Goal: Use online tool/utility: Utilize a website feature to perform a specific function

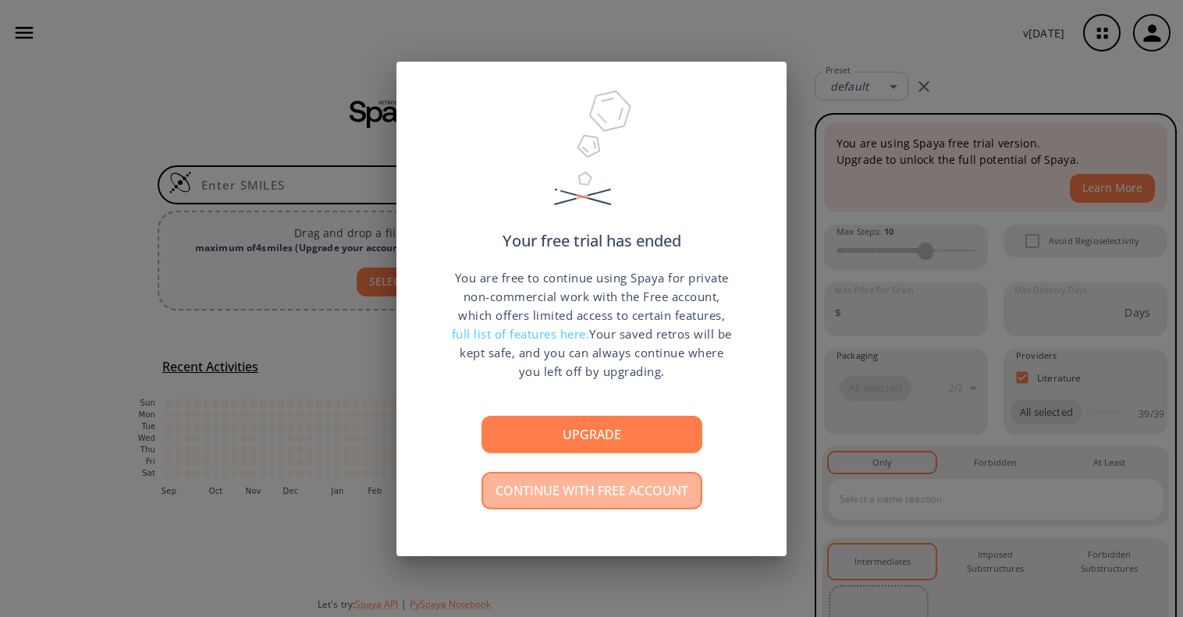
click at [589, 488] on button "Continue with free account" at bounding box center [592, 490] width 221 height 37
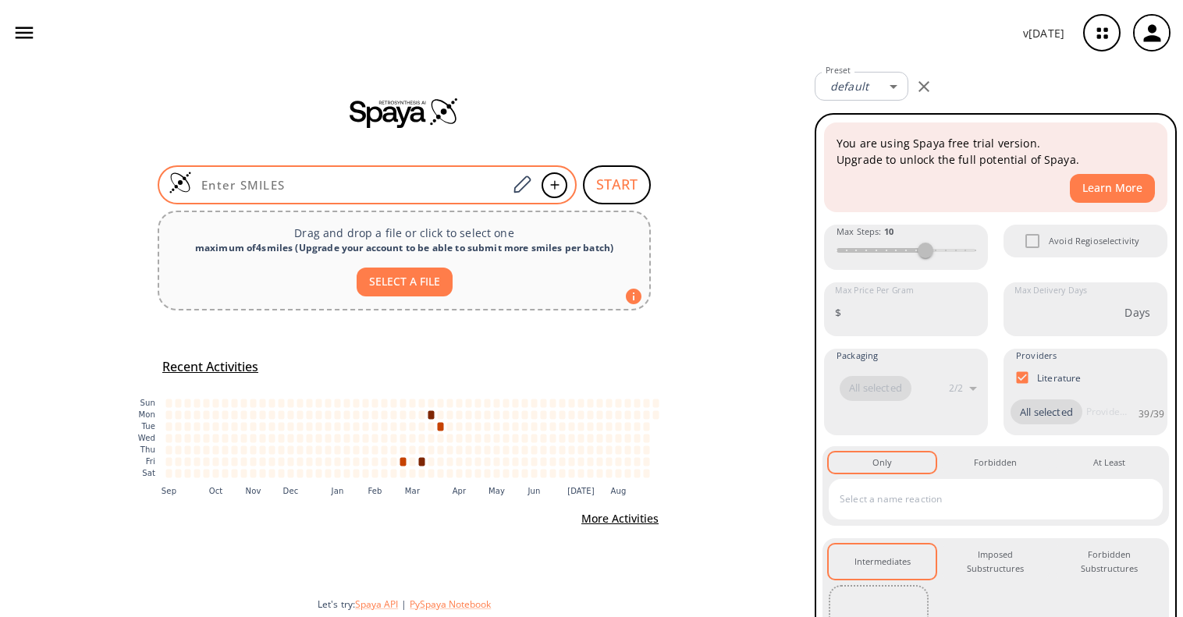
click at [427, 180] on input at bounding box center [349, 185] width 315 height 16
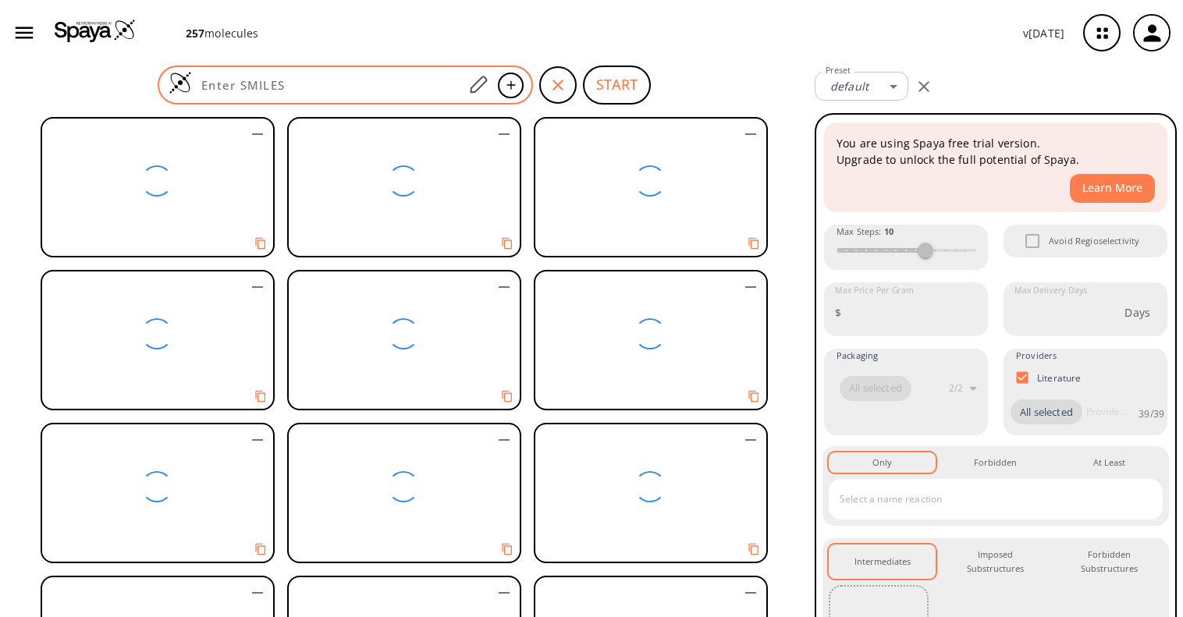
click at [333, 85] on input at bounding box center [328, 85] width 272 height 16
click at [276, 86] on input at bounding box center [328, 85] width 272 height 16
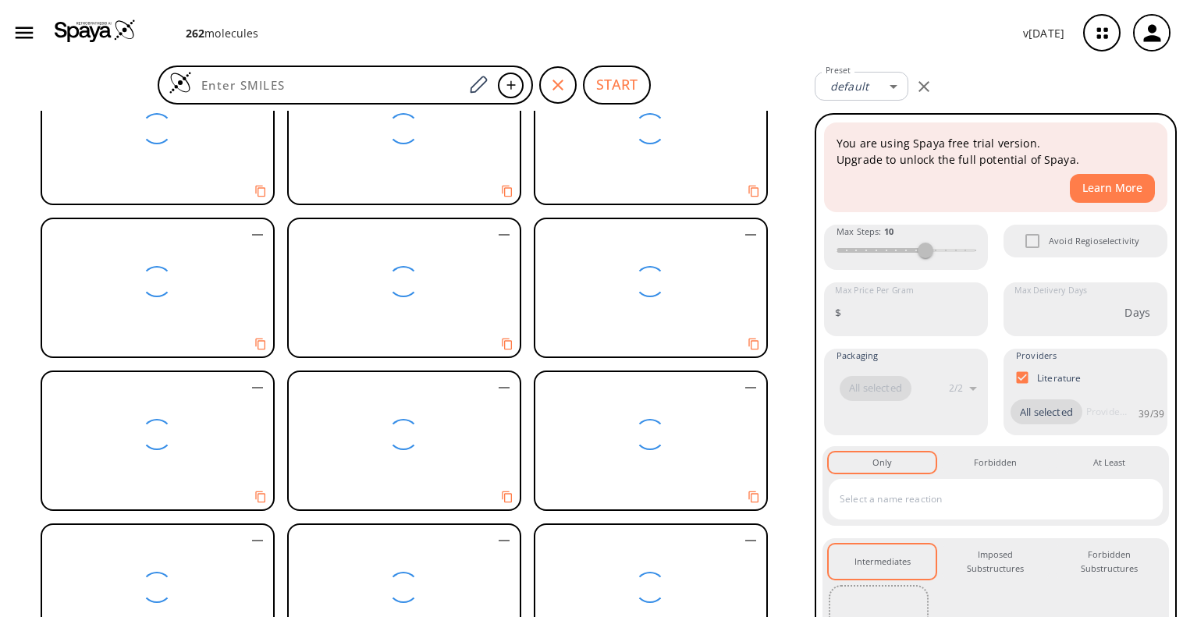
scroll to position [2185, 0]
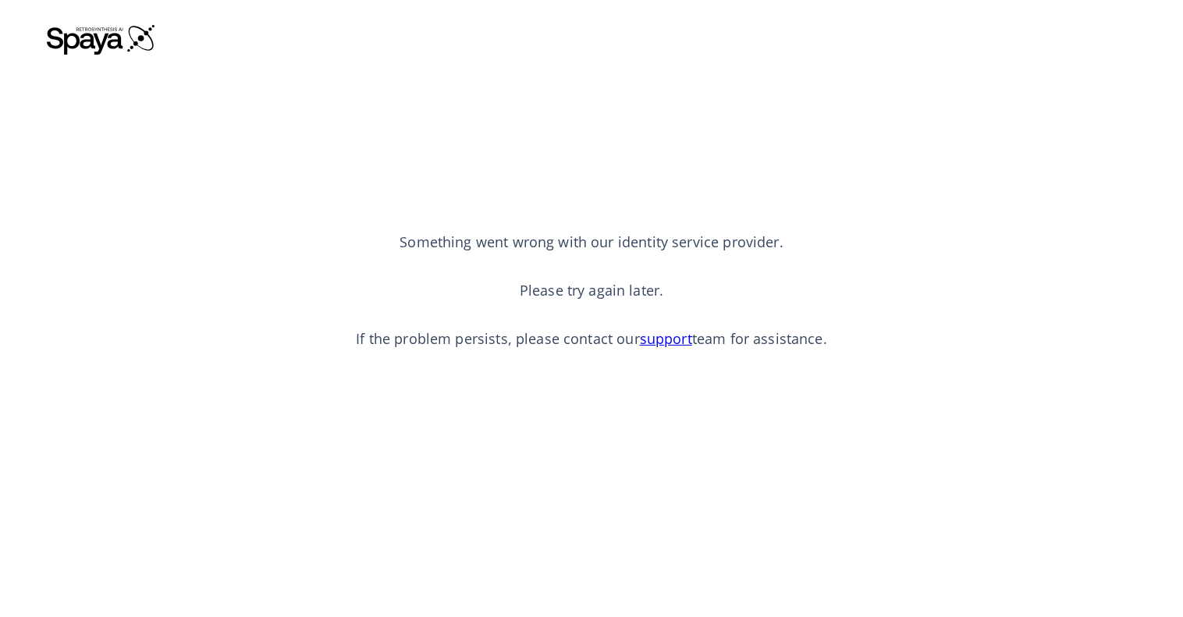
click at [94, 43] on img at bounding box center [101, 38] width 109 height 31
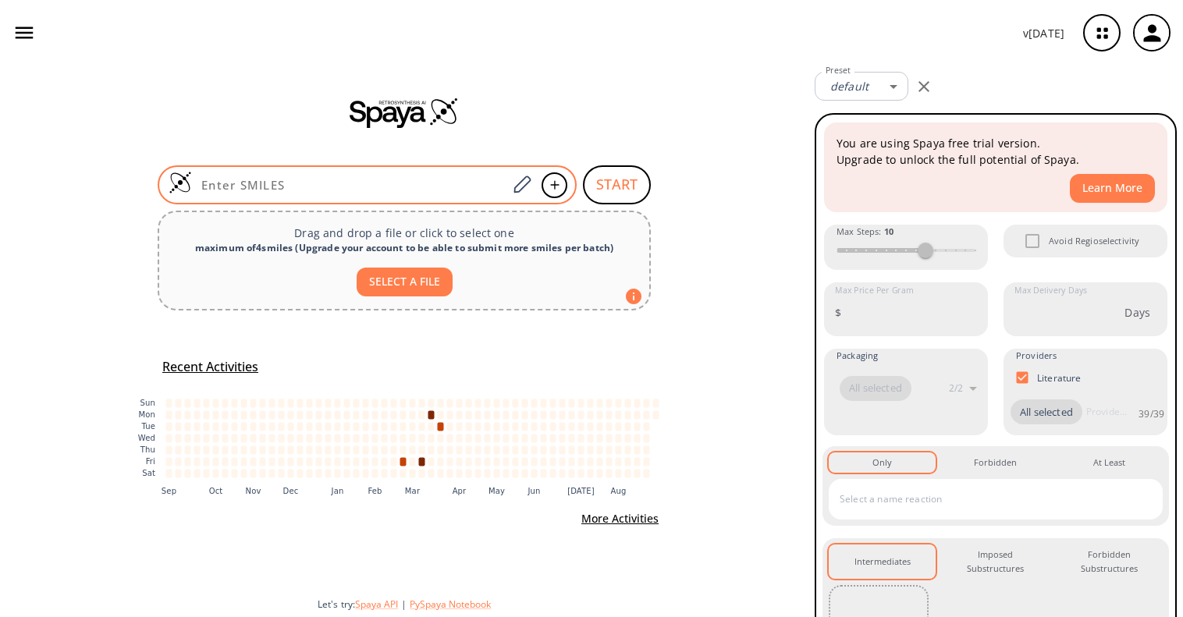
click at [318, 180] on input at bounding box center [349, 185] width 315 height 16
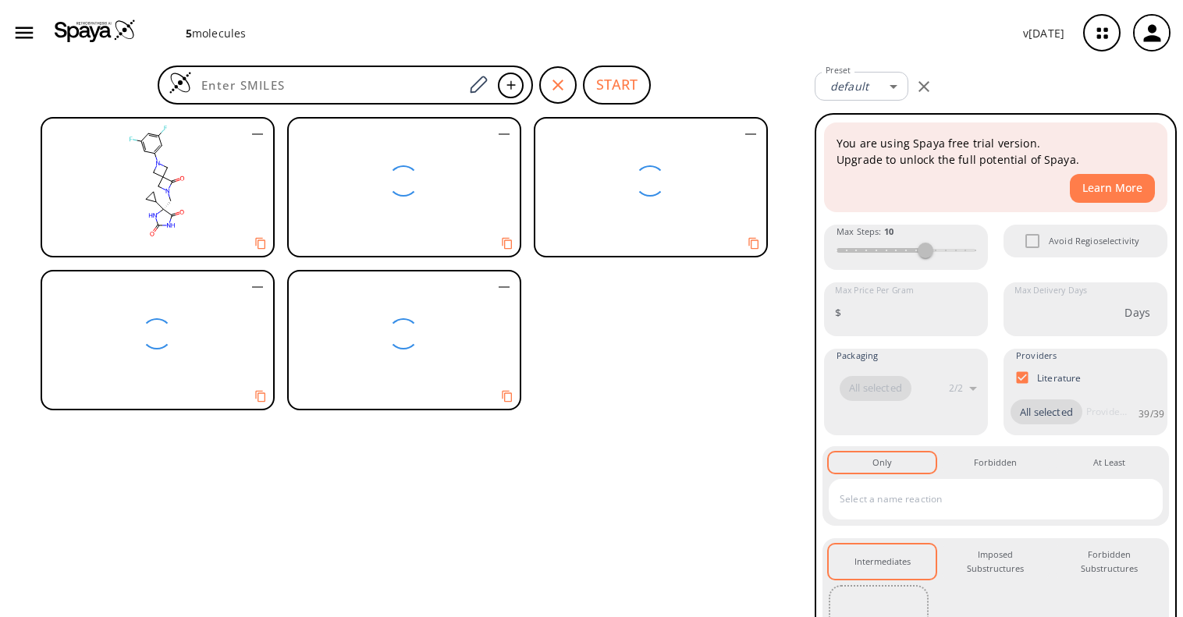
click at [169, 180] on rect at bounding box center [156, 181] width 229 height 125
click at [700, 68] on div "START" at bounding box center [404, 342] width 809 height 552
click at [564, 82] on icon "button" at bounding box center [558, 85] width 19 height 19
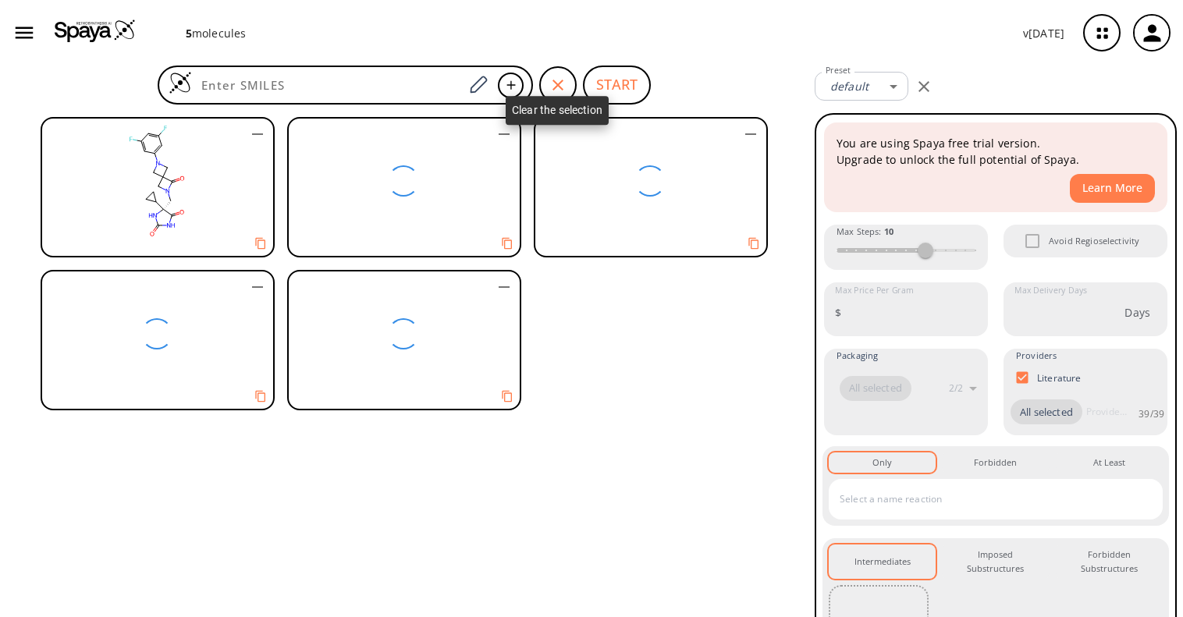
click at [564, 95] on div "button" at bounding box center [557, 84] width 37 height 37
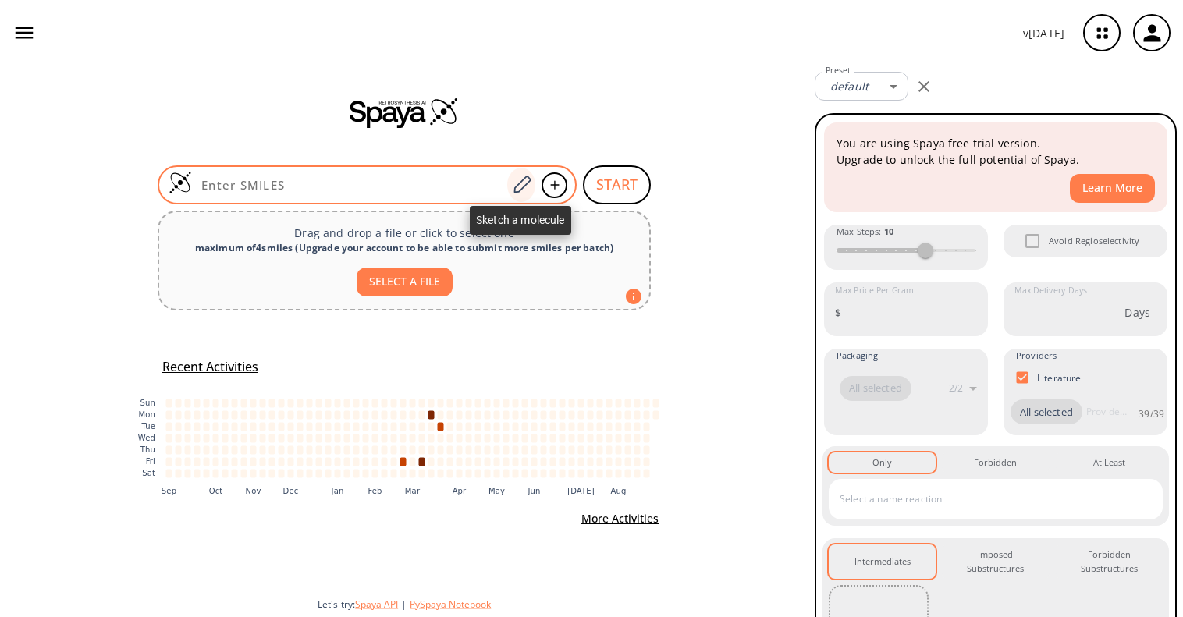
click at [523, 187] on icon at bounding box center [521, 185] width 21 height 20
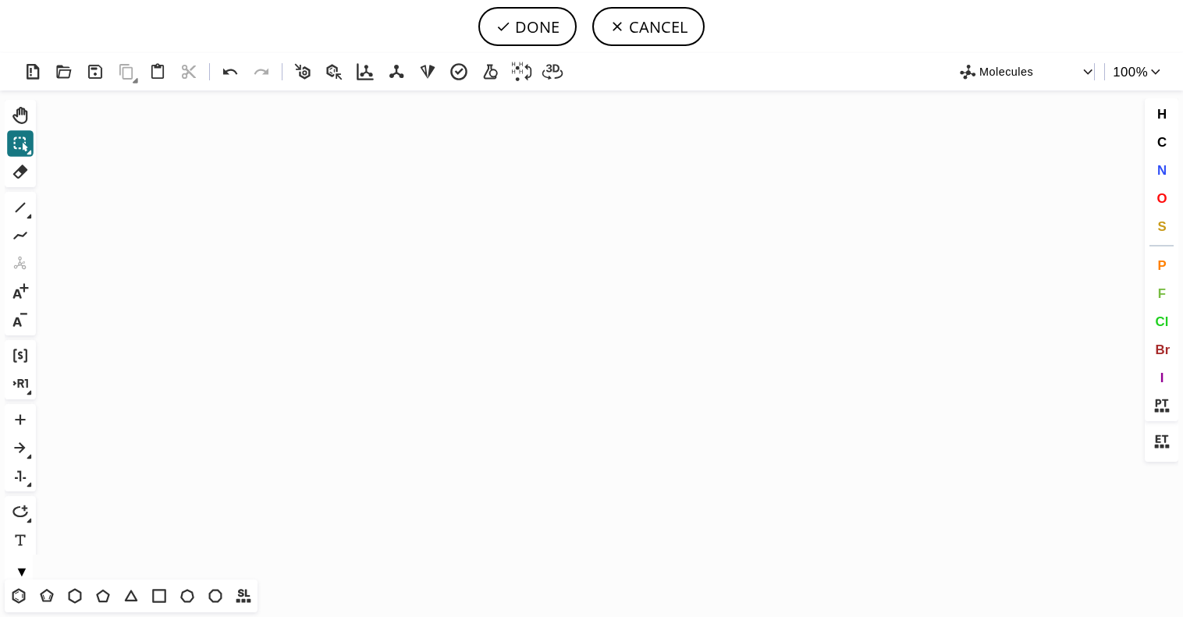
click at [564, 247] on icon "Created with [PERSON_NAME] 2.3.0" at bounding box center [591, 335] width 1099 height 489
click at [158, 74] on icon at bounding box center [158, 72] width 23 height 23
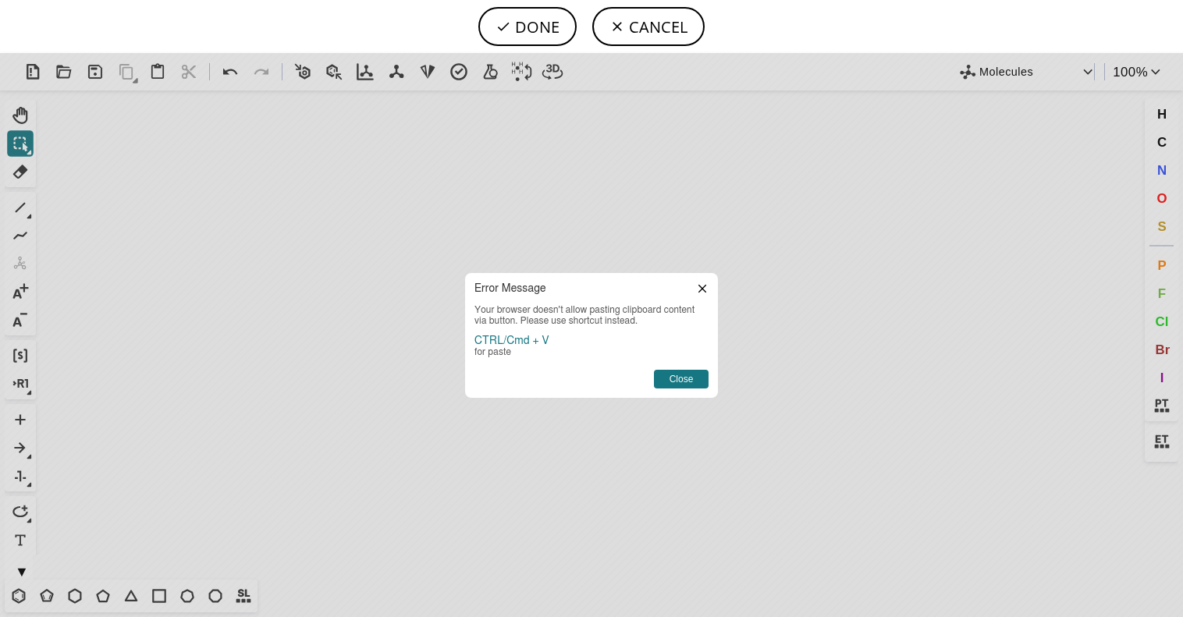
click at [653, 375] on footer "Close" at bounding box center [591, 377] width 253 height 41
click at [662, 374] on button "Close" at bounding box center [681, 379] width 55 height 19
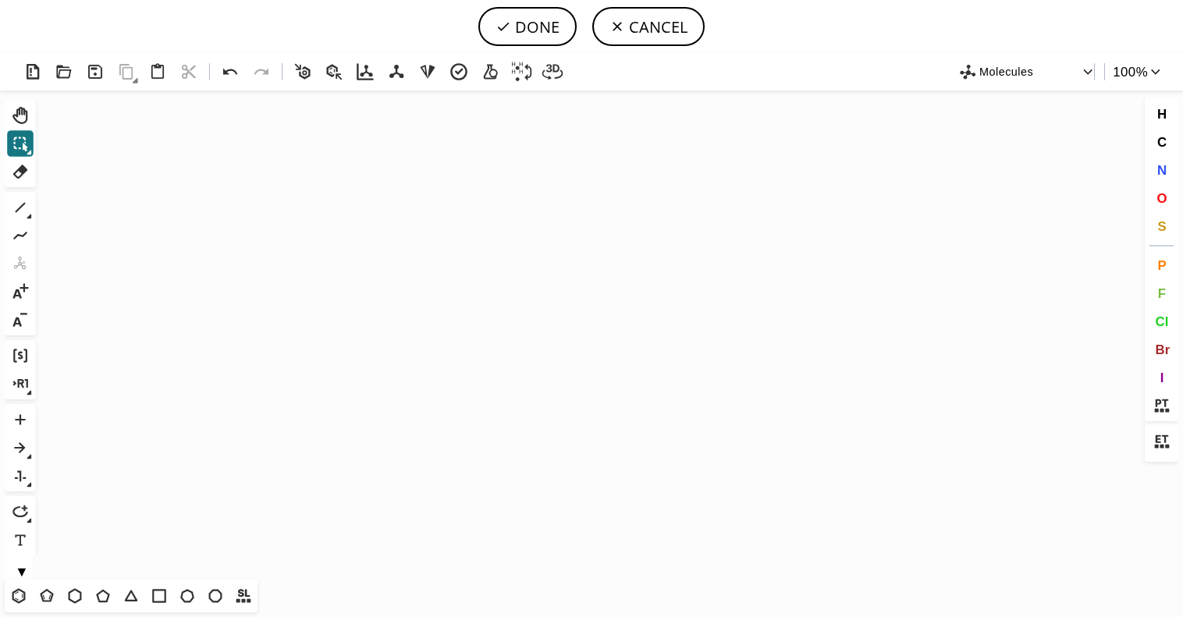
scroll to position [77503, 5]
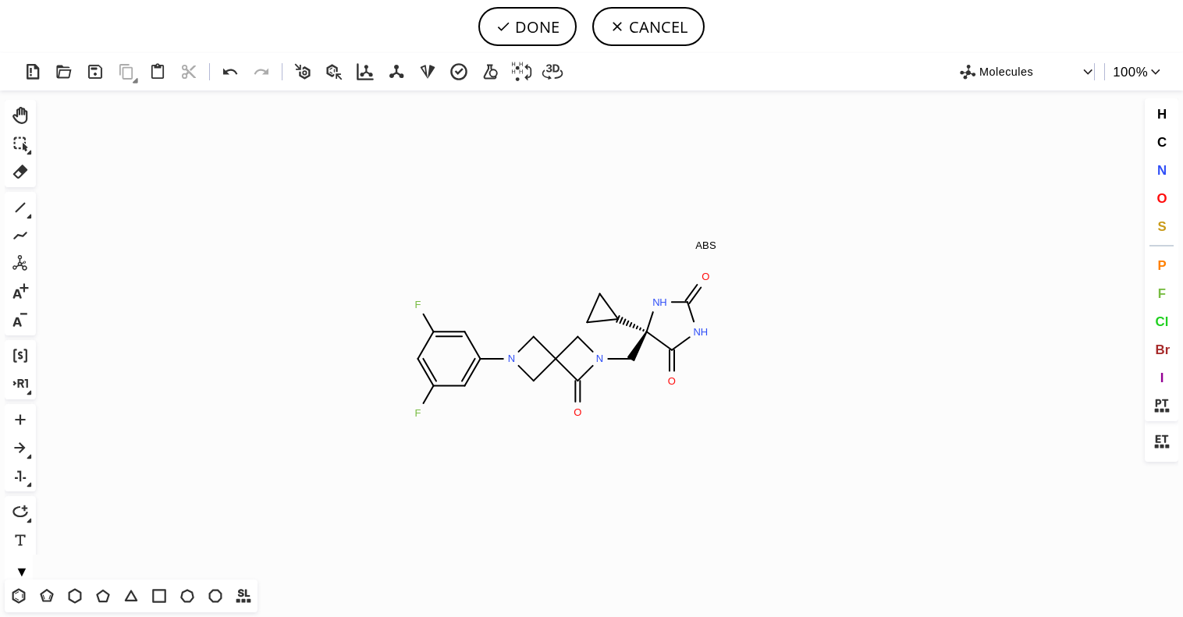
click at [562, 345] on icon "Created with [PERSON_NAME] 2.3.0 F F N N N H O N H O O ABS" at bounding box center [591, 335] width 1099 height 489
click at [539, 24] on button "DONE" at bounding box center [527, 26] width 98 height 39
type input "FC1C=C(F)C=C(N2CC3(C(=O)N(C[C@]4(C5CC5)C(=O)NC(=O)N4)C3)C2)C=1"
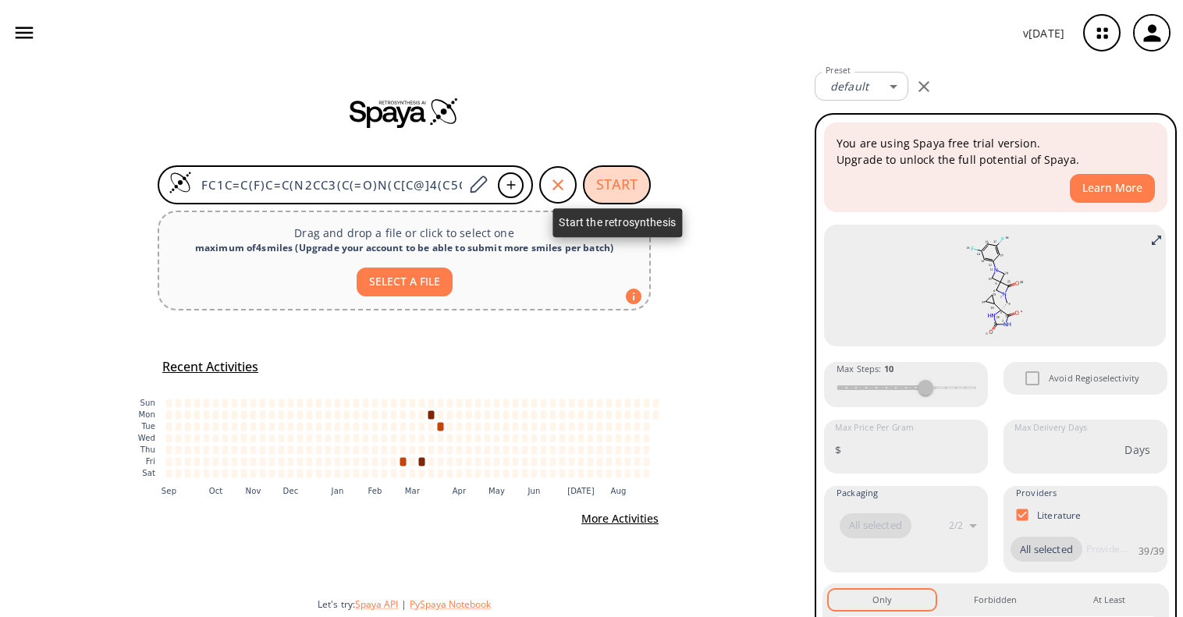
click at [637, 186] on button "START" at bounding box center [617, 184] width 68 height 39
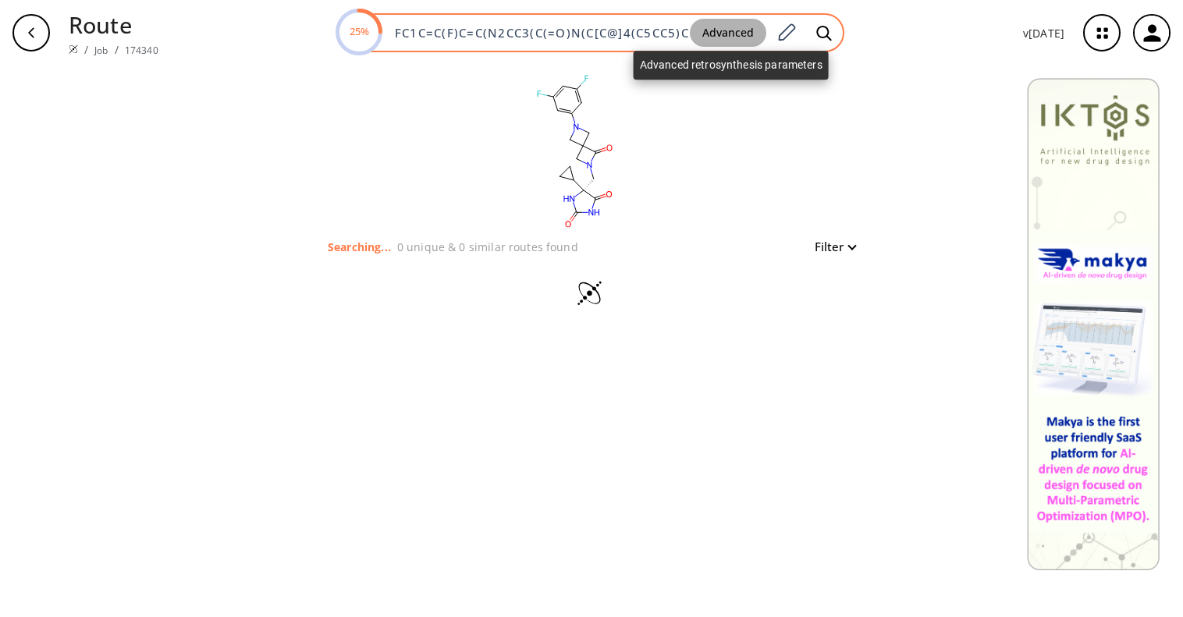
click at [737, 34] on button "Advanced" at bounding box center [728, 33] width 76 height 29
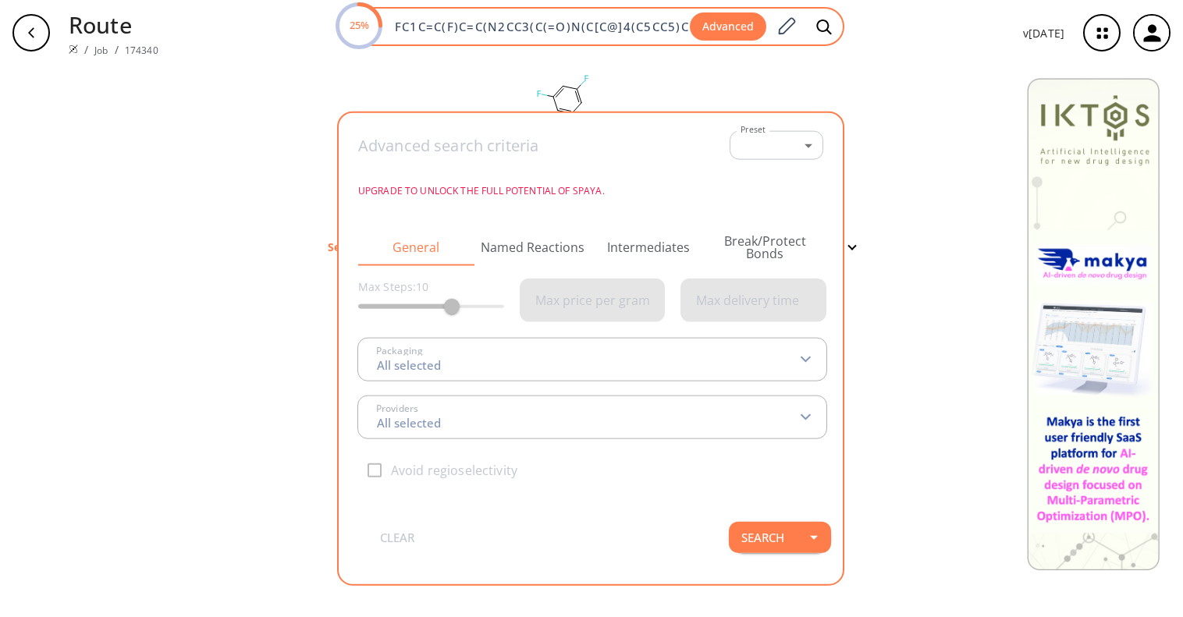
type input "All selected"
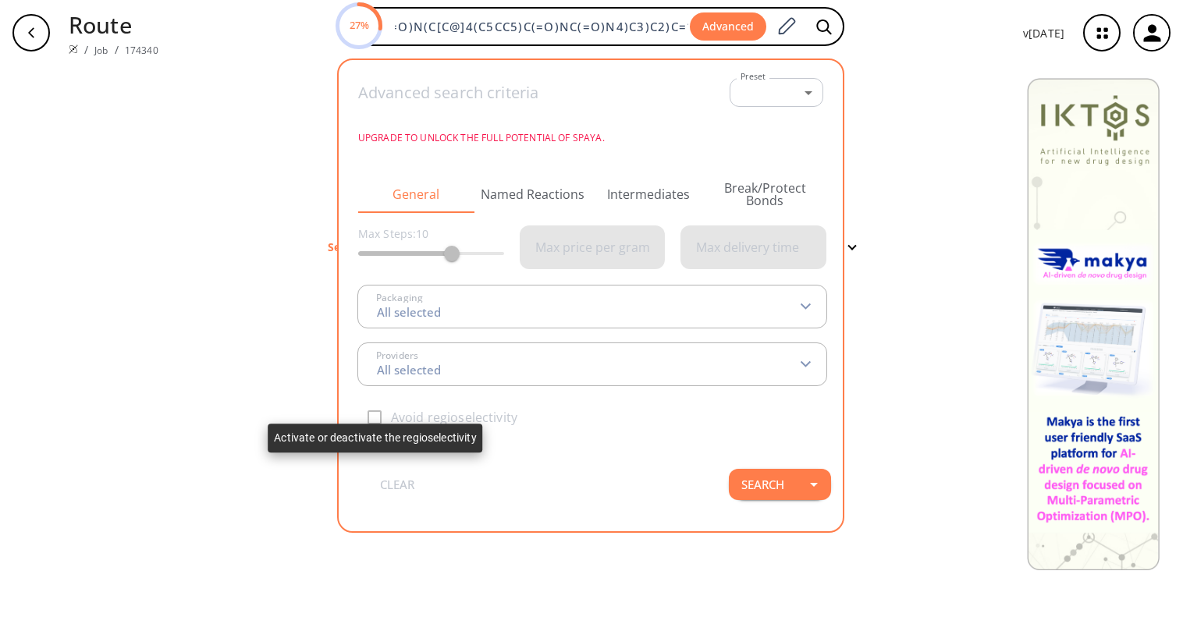
scroll to position [0, 0]
click at [376, 420] on div "Avoid regioselectivity" at bounding box center [592, 417] width 468 height 33
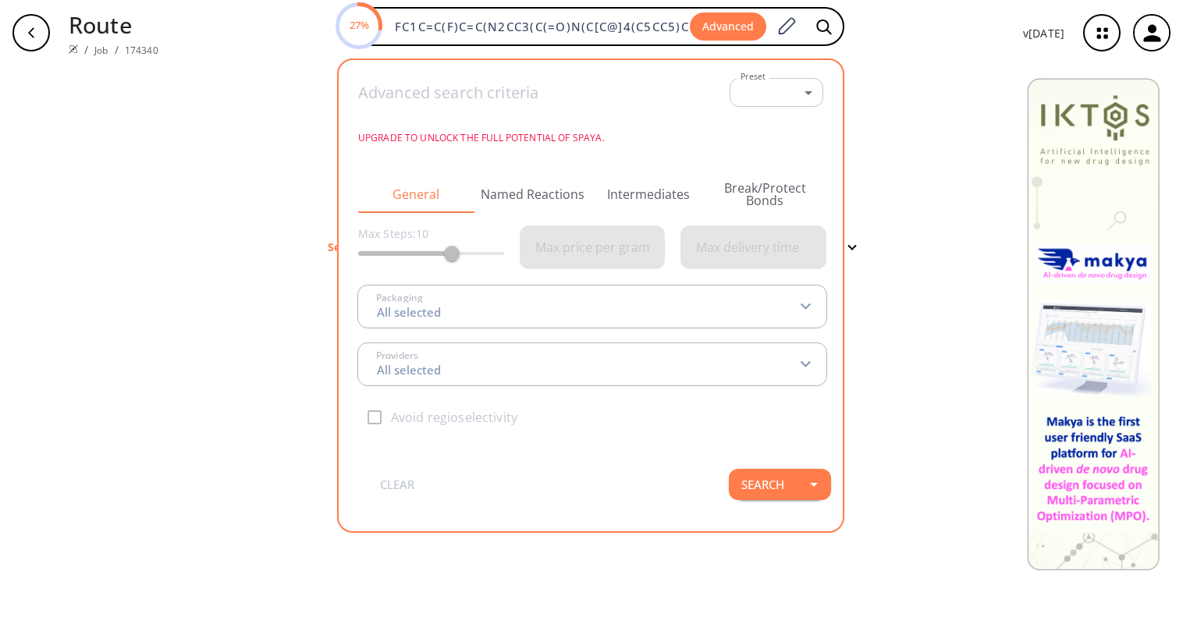
click at [874, 59] on div "Route / Job / 174340 27% FC1C=C(F)C=C(N2CC3(C(=O)N(C[C@]4(C5CC5)C(=O)NC(=O)N4)C…" at bounding box center [591, 33] width 1183 height 66
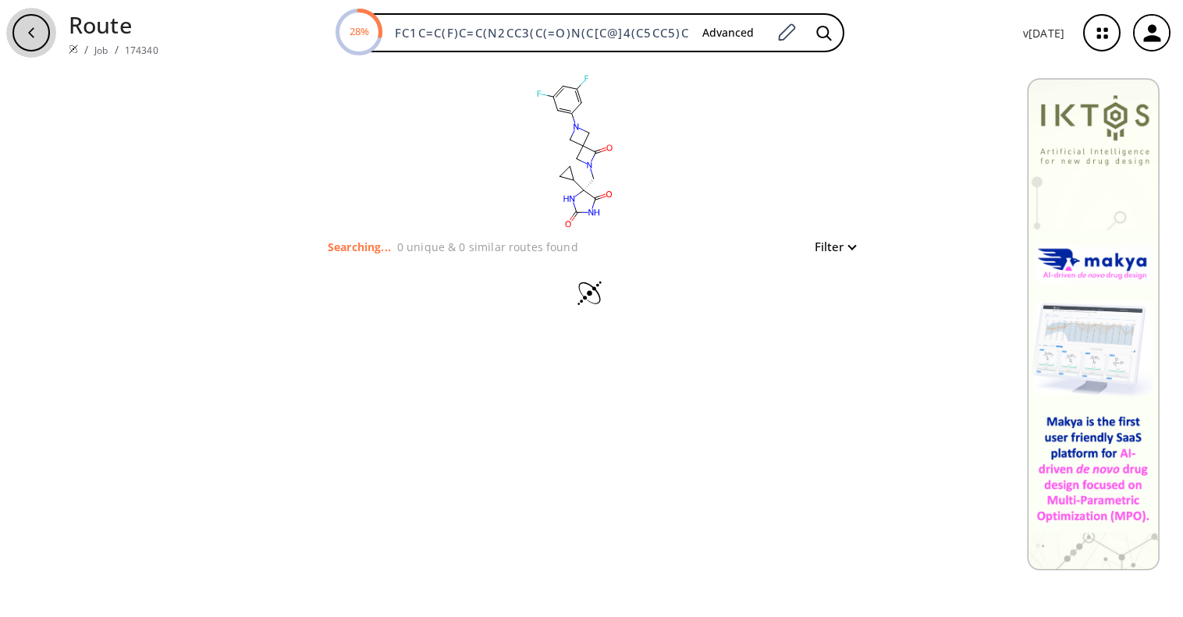
click at [27, 33] on icon "button" at bounding box center [31, 33] width 12 height 12
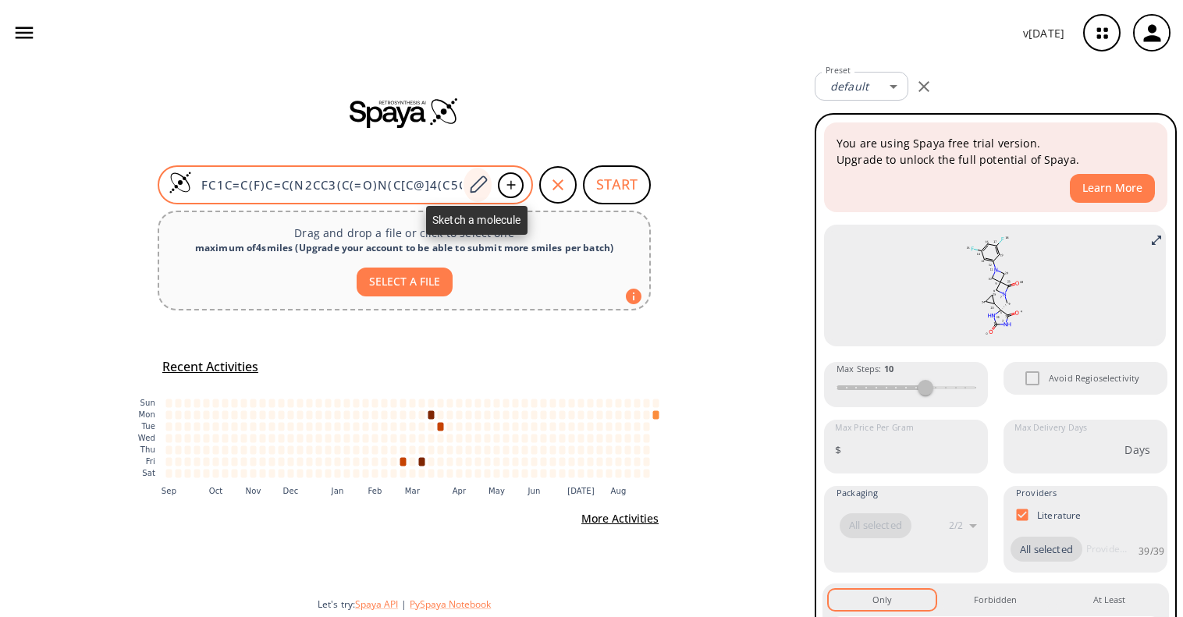
click at [481, 183] on icon at bounding box center [478, 185] width 21 height 20
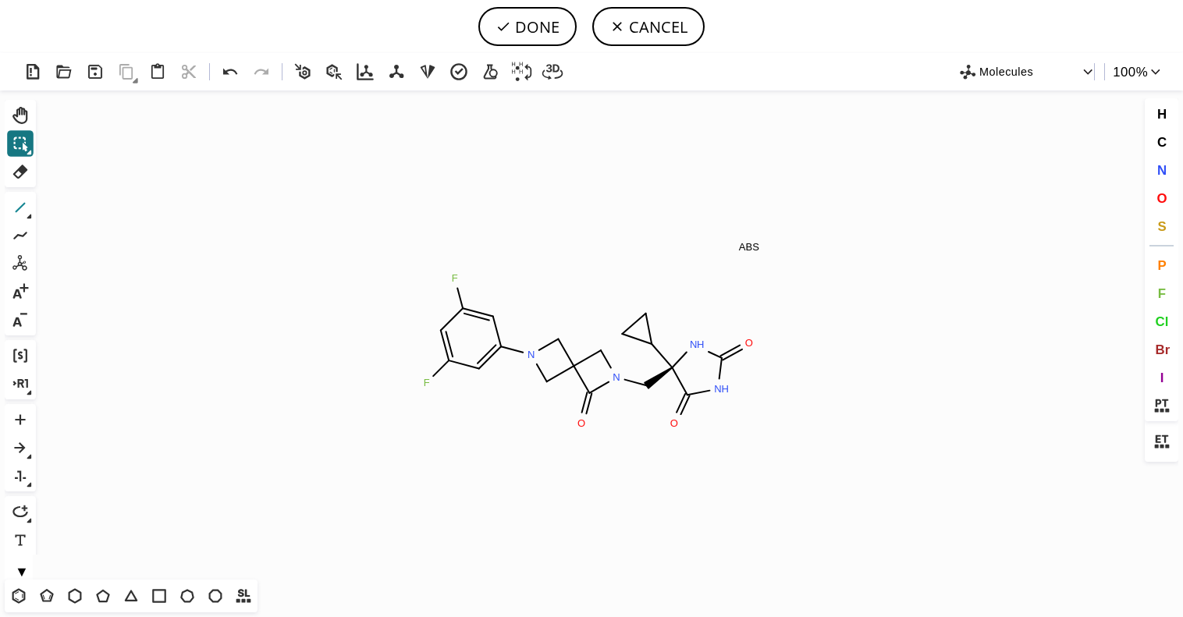
click at [22, 203] on icon at bounding box center [20, 207] width 20 height 20
click at [535, 23] on button "DONE" at bounding box center [527, 26] width 98 height 39
type input "FC1=CC(N2CC3(CN(CC4(NC(=O)NC4=O)C4CC4)C3=O)C2)=CC(F)=C1"
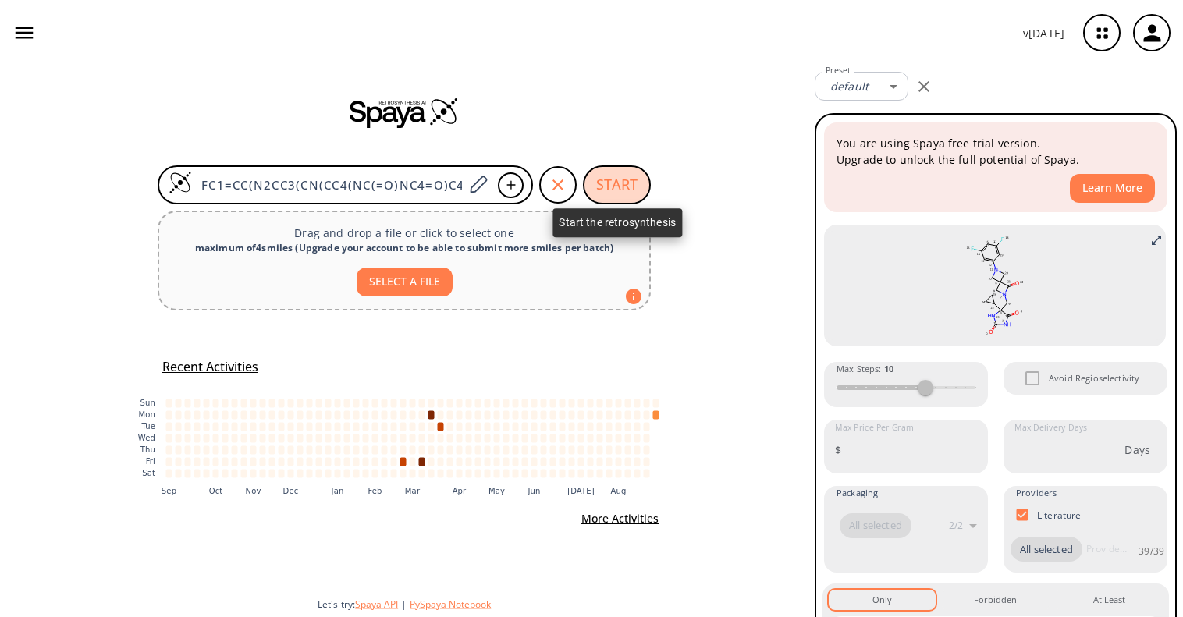
click at [614, 185] on button "START" at bounding box center [617, 184] width 68 height 39
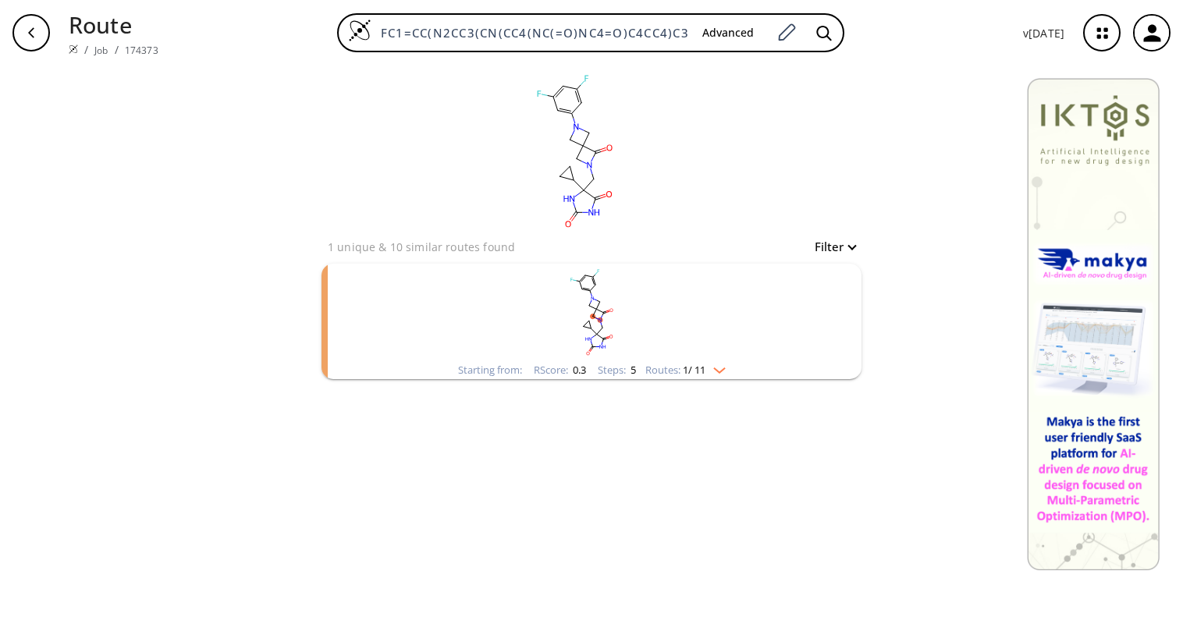
click at [725, 369] on img "clusters" at bounding box center [716, 367] width 20 height 12
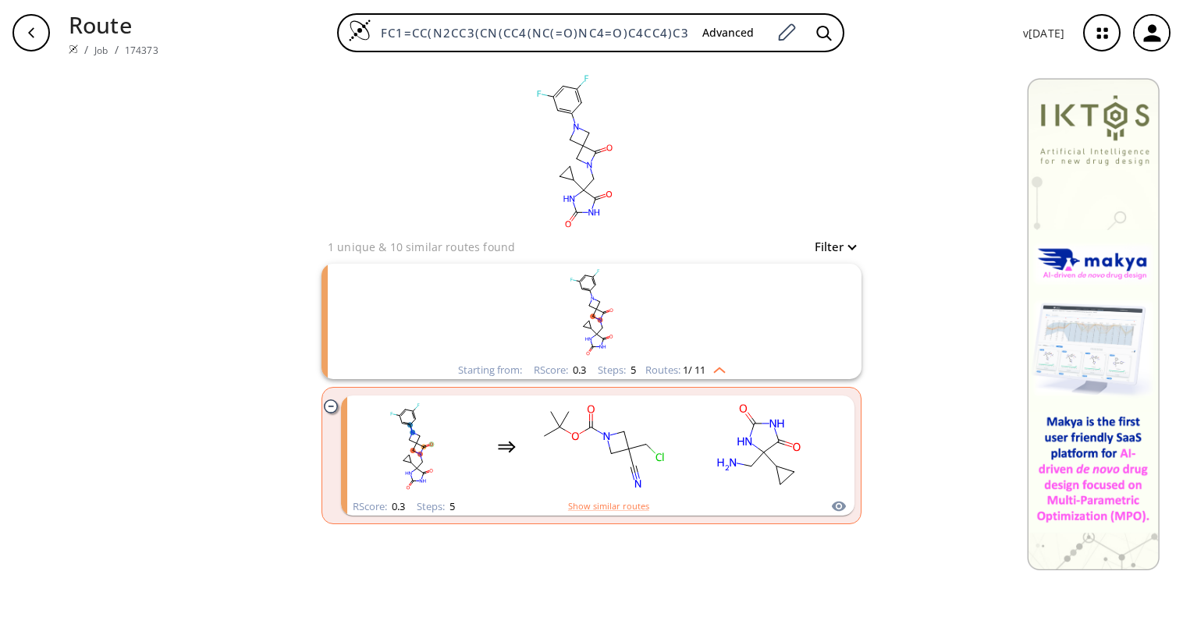
click at [725, 369] on img "clusters" at bounding box center [716, 367] width 20 height 12
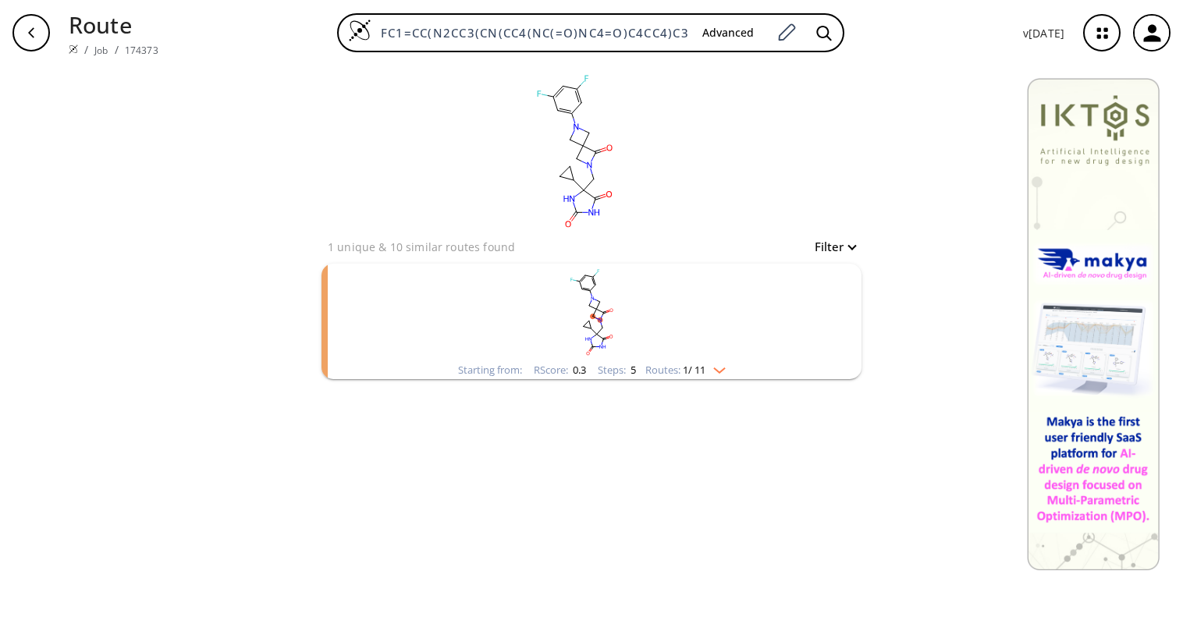
click at [725, 369] on img "clusters" at bounding box center [716, 367] width 20 height 12
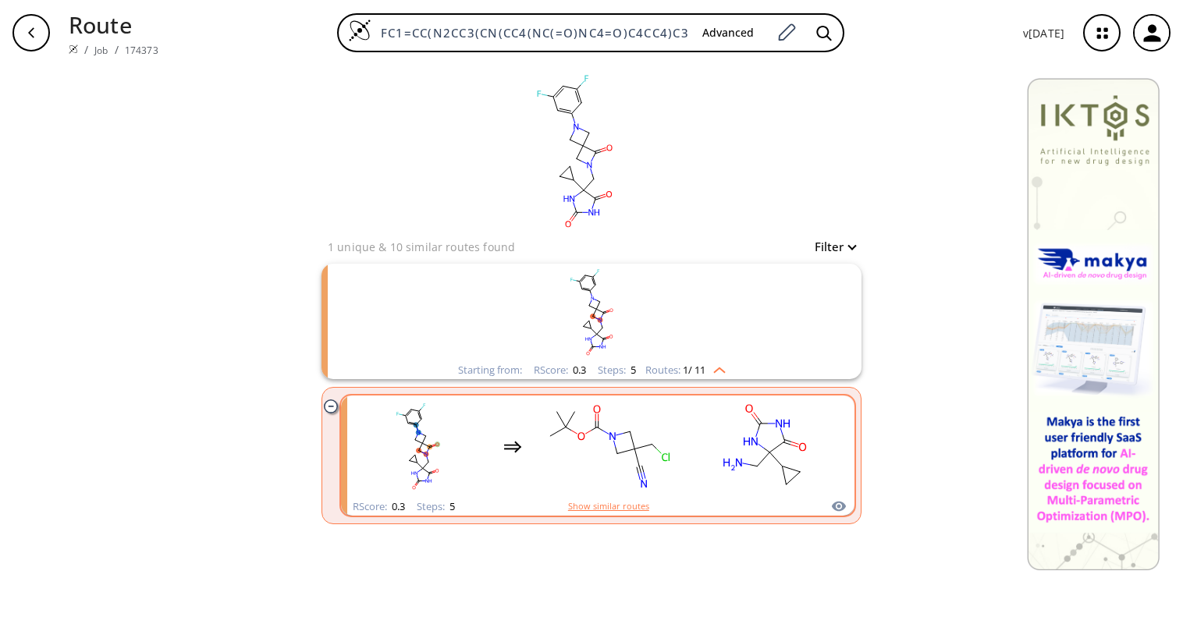
click at [606, 507] on button "Show similar routes" at bounding box center [608, 507] width 81 height 14
